Goal: Transaction & Acquisition: Purchase product/service

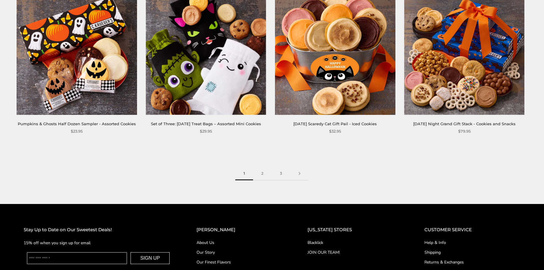
scroll to position [942, 0]
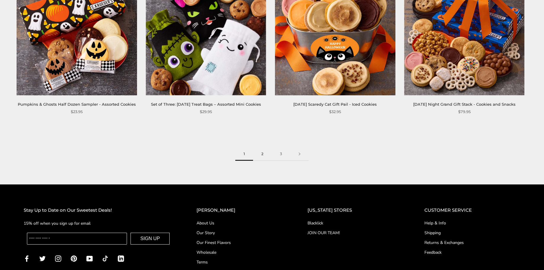
click at [264, 153] on link "2" at bounding box center [262, 153] width 19 height 13
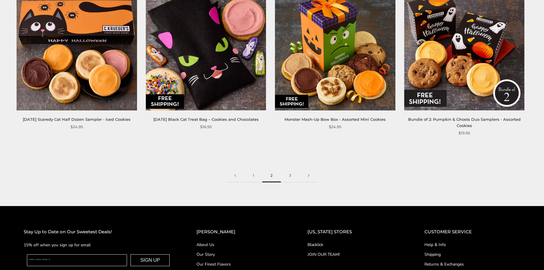
scroll to position [944, 0]
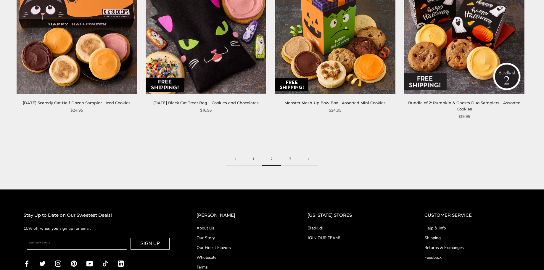
click at [289, 158] on link "3" at bounding box center [290, 158] width 19 height 13
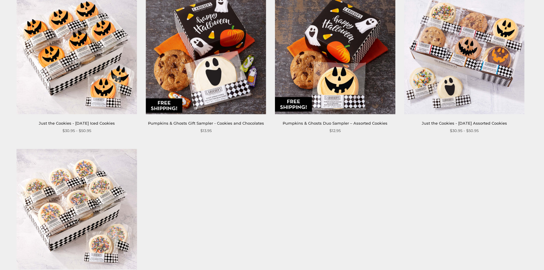
scroll to position [548, 0]
